Goal: Task Accomplishment & Management: Manage account settings

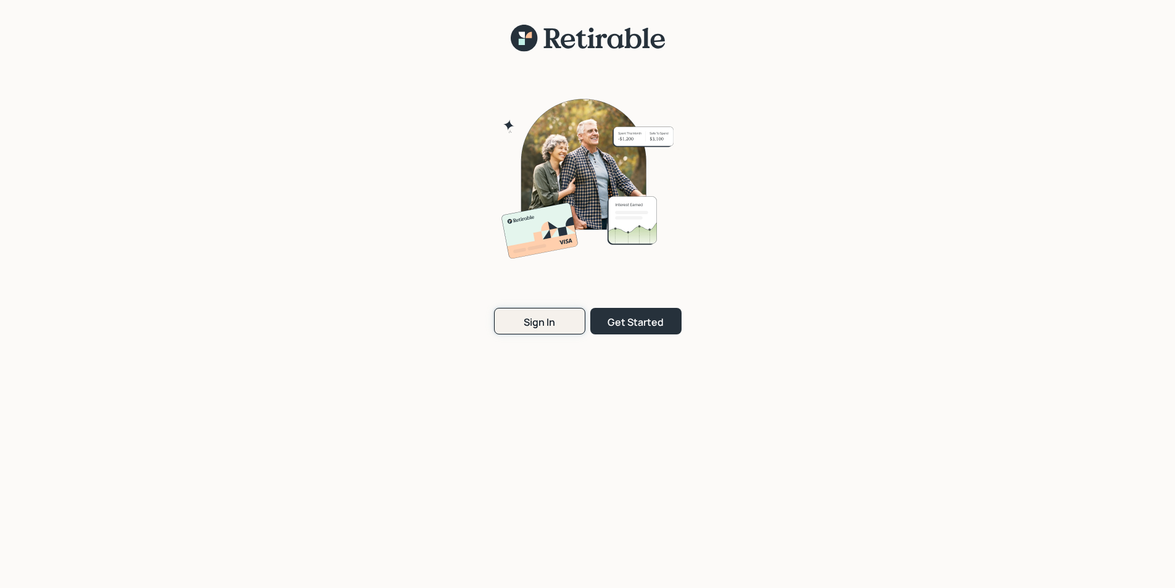
click at [566, 327] on button "Sign In" at bounding box center [539, 321] width 91 height 27
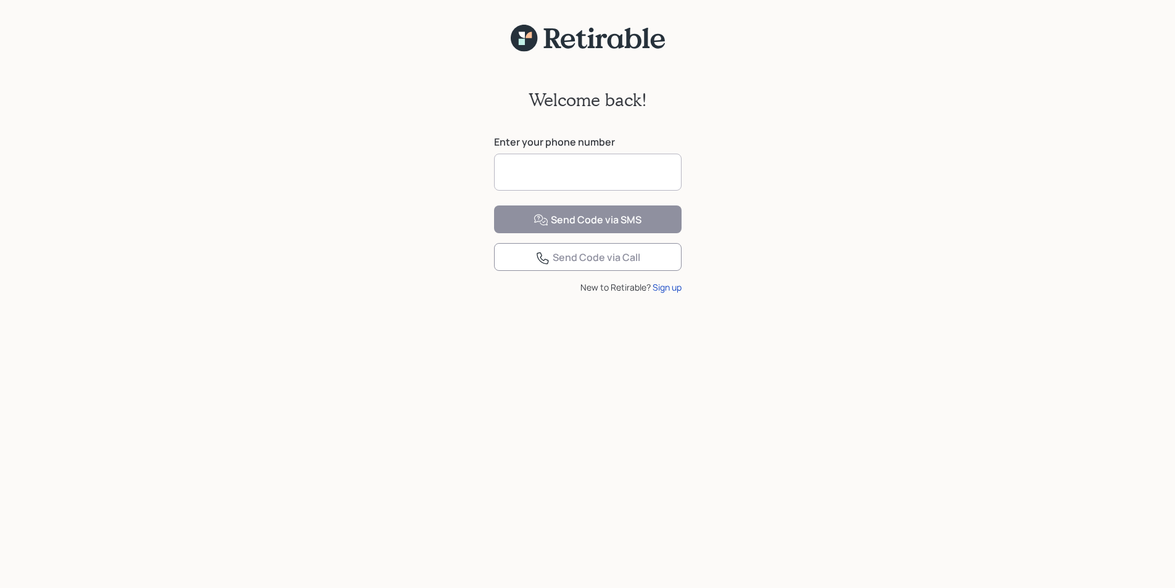
click at [531, 176] on input at bounding box center [588, 172] width 188 height 37
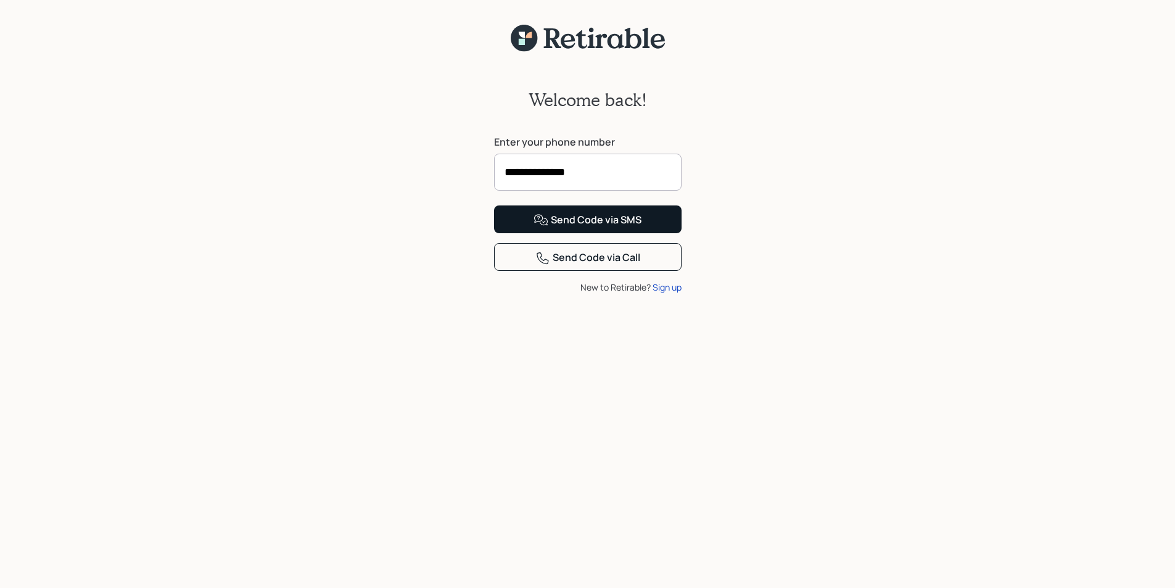
type input "**********"
click at [597, 228] on div "Send Code via SMS" at bounding box center [588, 220] width 108 height 15
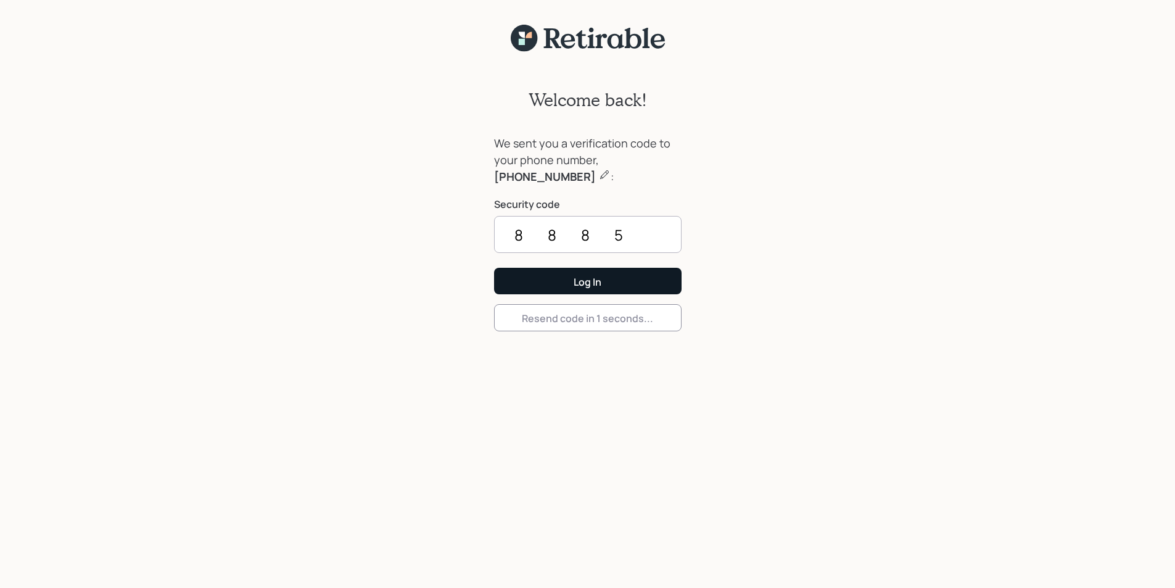
type input "8885"
click at [593, 279] on div "Log In" at bounding box center [588, 282] width 28 height 14
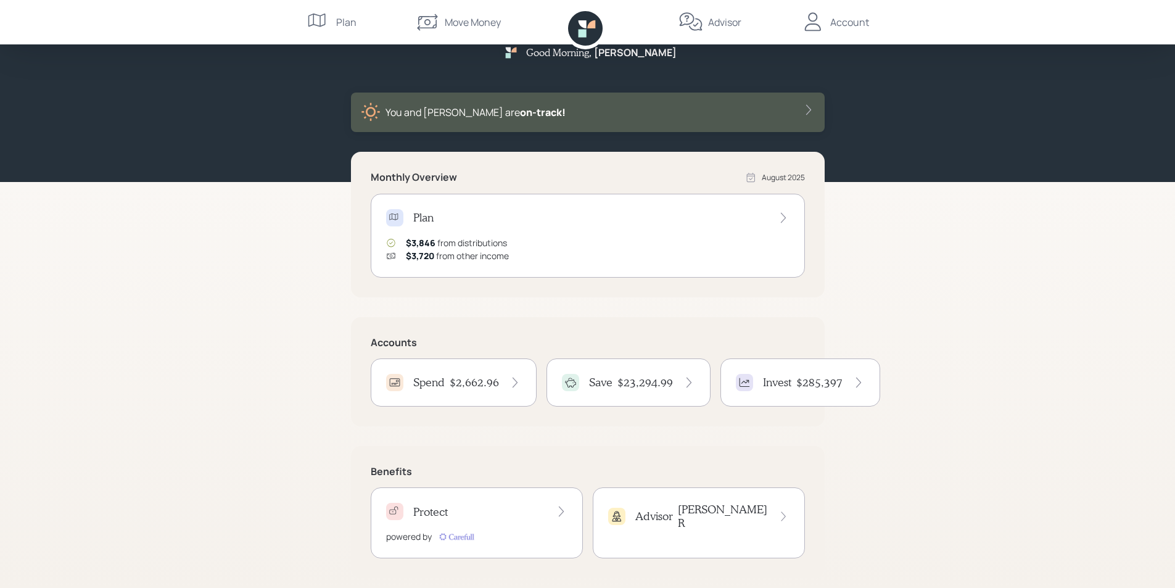
scroll to position [33, 0]
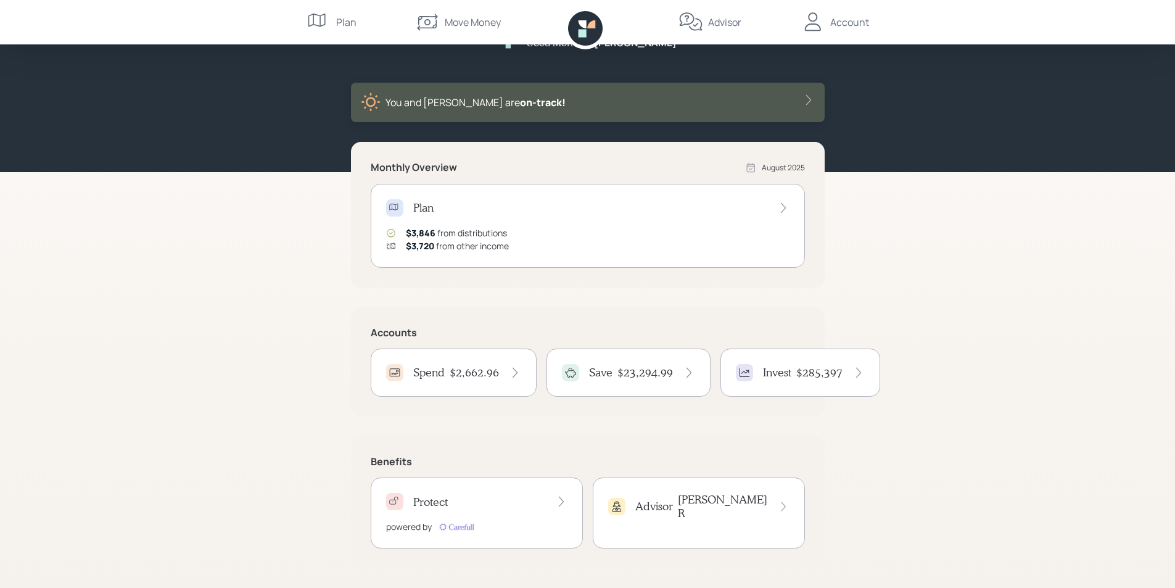
click at [453, 372] on h4 "$2,662.96" at bounding box center [474, 373] width 49 height 14
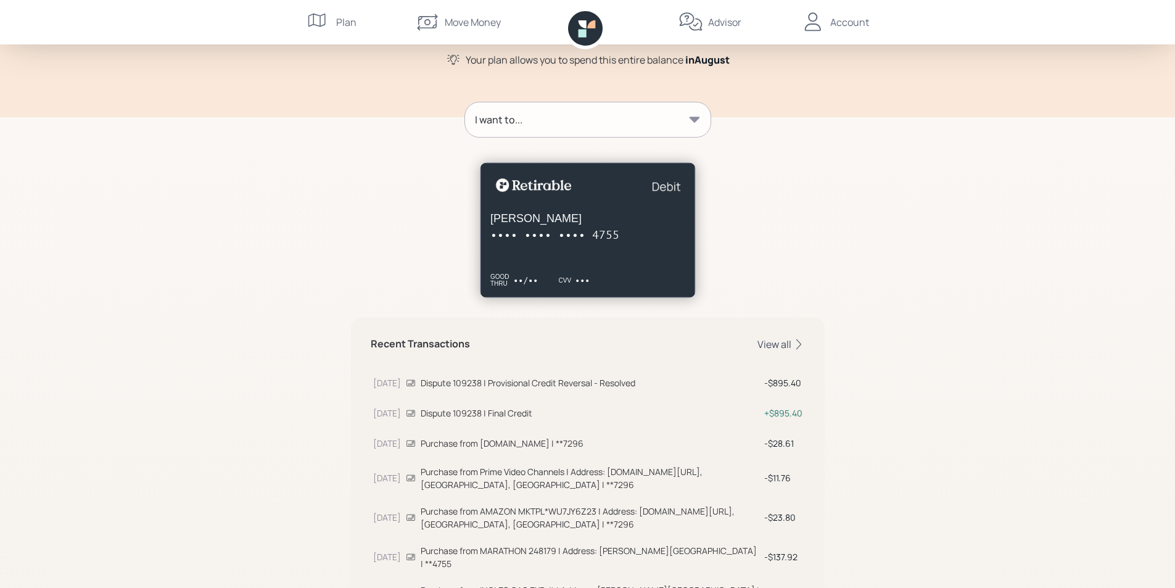
scroll to position [123, 0]
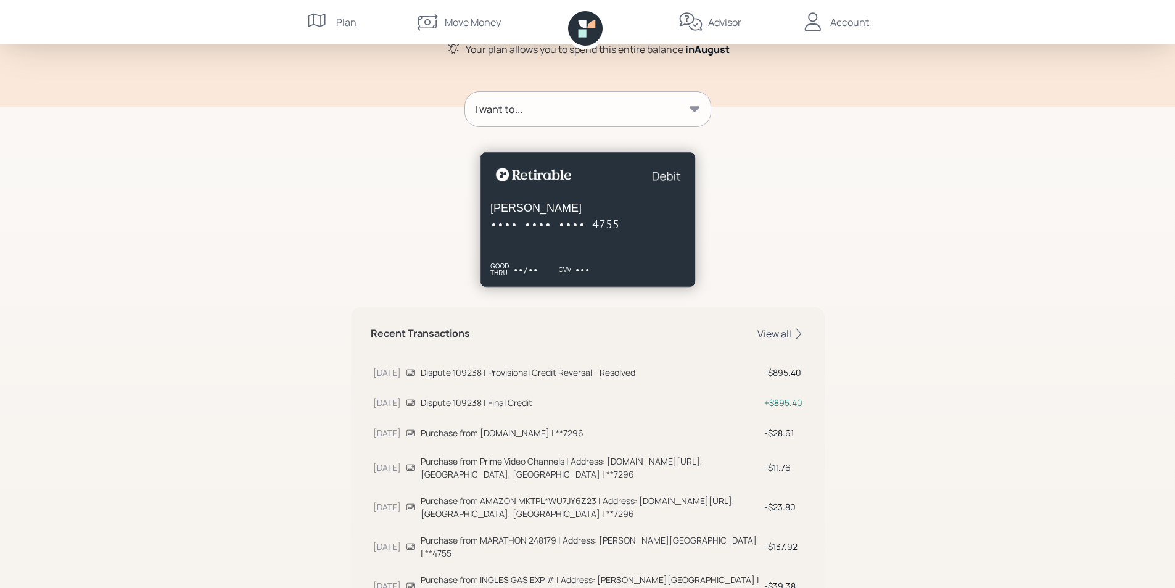
click at [774, 337] on div "View all" at bounding box center [781, 334] width 47 height 14
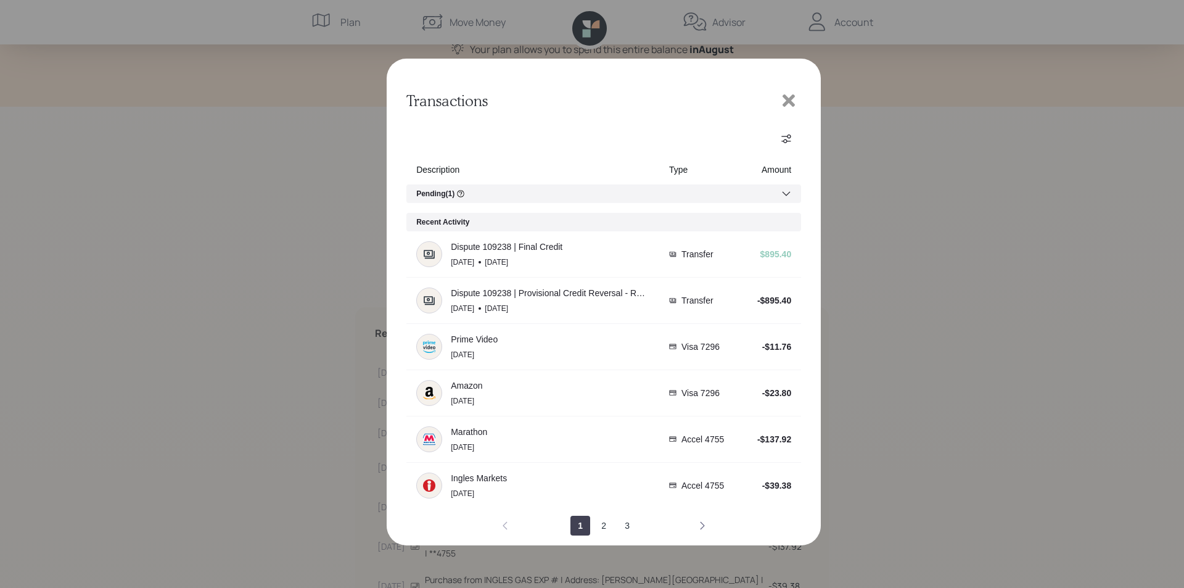
click at [703, 526] on icon "next page" at bounding box center [703, 526] width 10 height 10
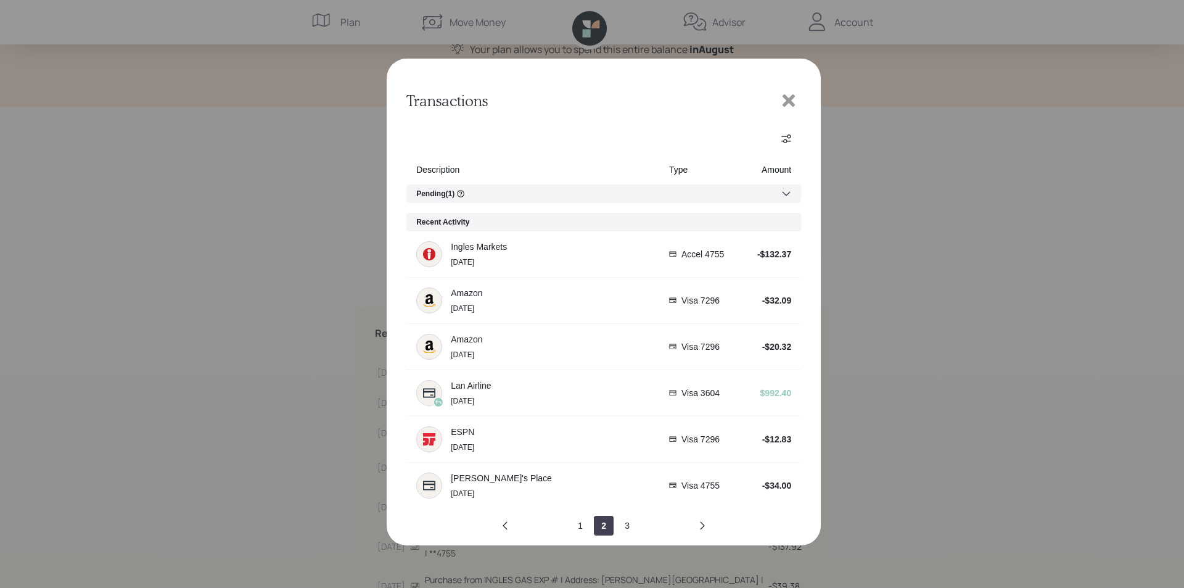
click at [785, 97] on icon at bounding box center [789, 100] width 12 height 12
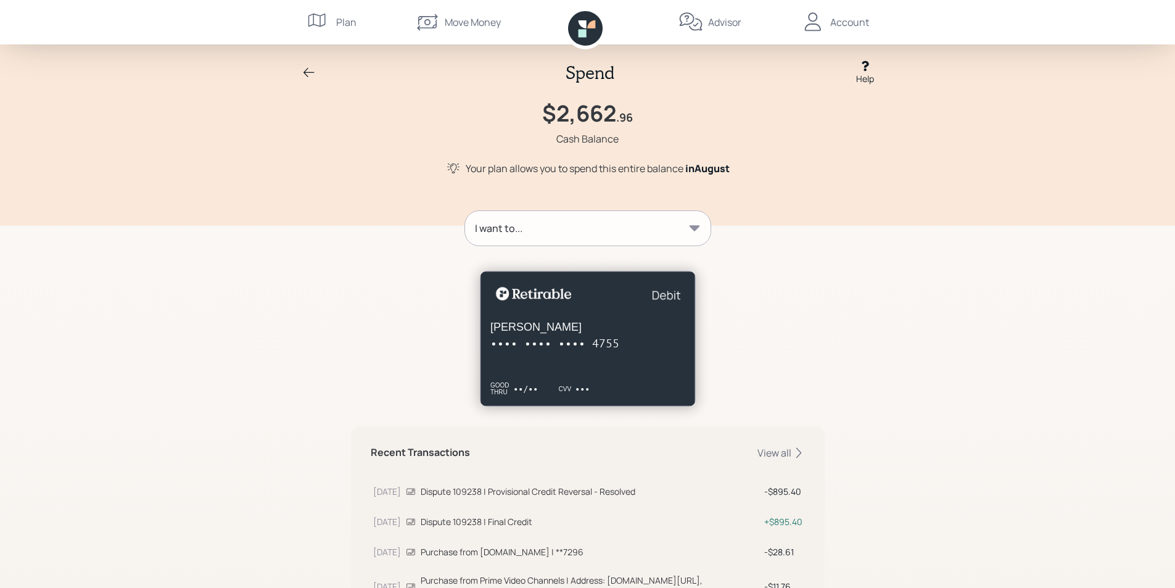
scroll to position [0, 0]
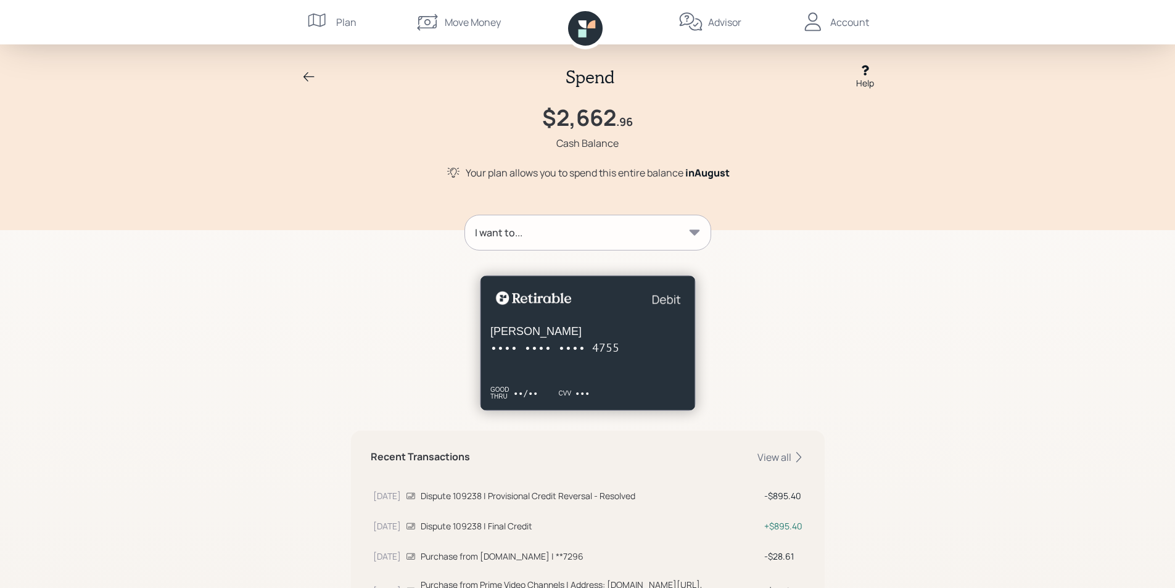
click at [312, 74] on icon at bounding box center [309, 77] width 15 height 15
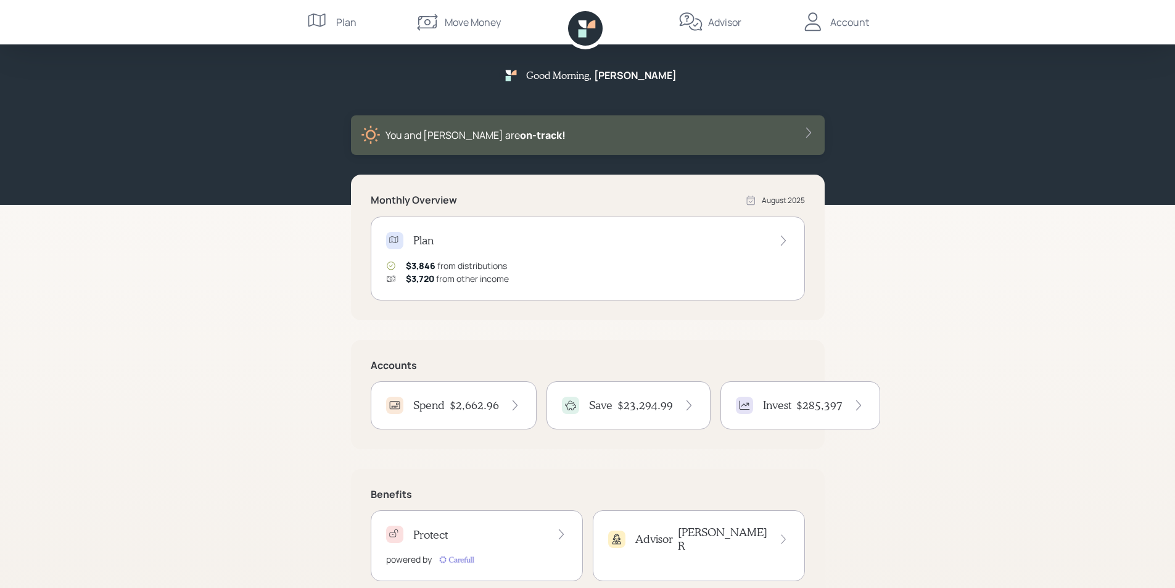
click at [849, 21] on div "Account" at bounding box center [849, 22] width 39 height 15
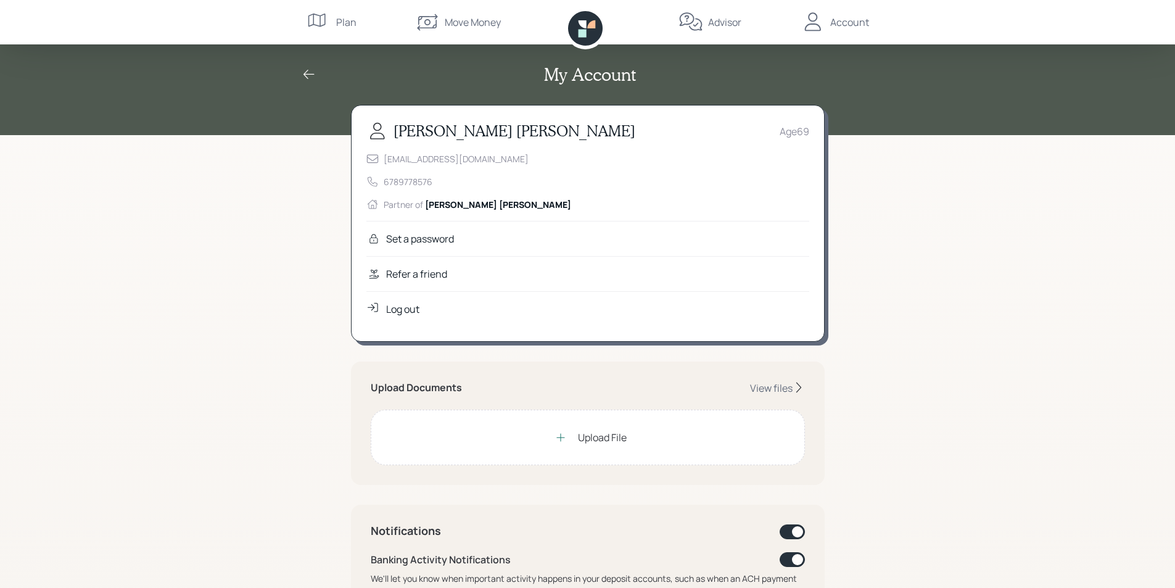
click at [410, 307] on div "Log out" at bounding box center [402, 309] width 33 height 15
